Goal: Information Seeking & Learning: Learn about a topic

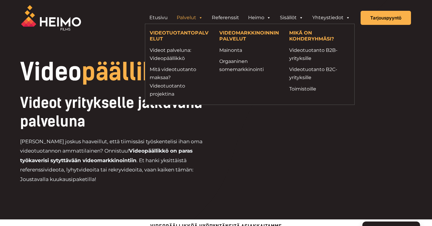
click at [197, 18] on link "Palvelut" at bounding box center [189, 18] width 35 height 12
click at [174, 74] on link "Mitä videotuotanto maksaa? Videotuotanto projektina" at bounding box center [180, 81] width 61 height 33
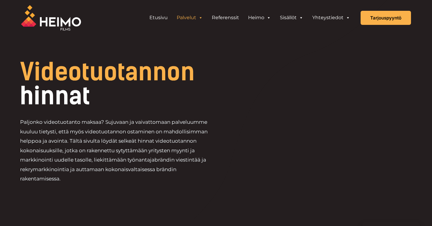
click at [194, 19] on link "Palvelut" at bounding box center [189, 18] width 35 height 12
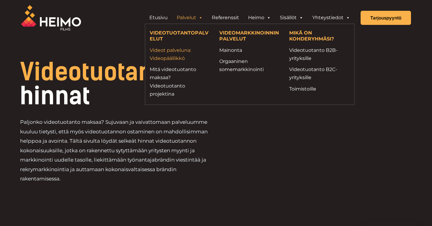
click at [174, 56] on link "Videot palveluna: Videopäällikkö" at bounding box center [180, 54] width 61 height 16
